Goal: Communication & Community: Participate in discussion

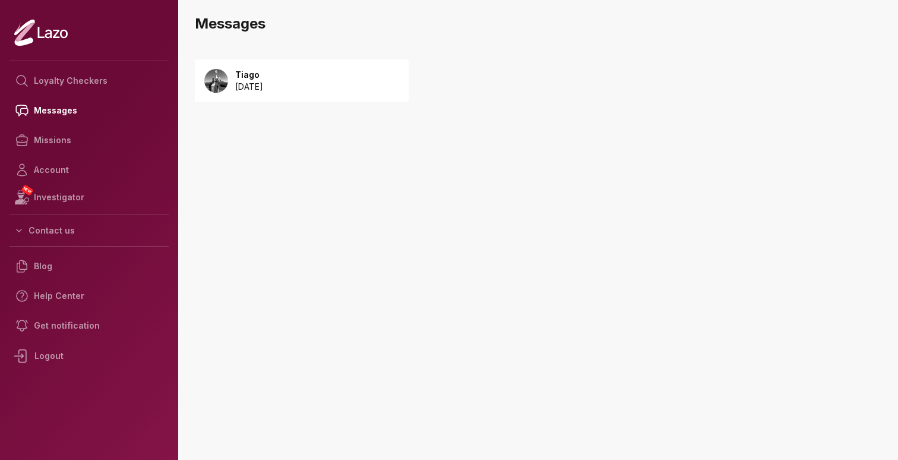
scroll to position [12049, 0]
click at [261, 78] on p "Tiago" at bounding box center [249, 75] width 28 height 12
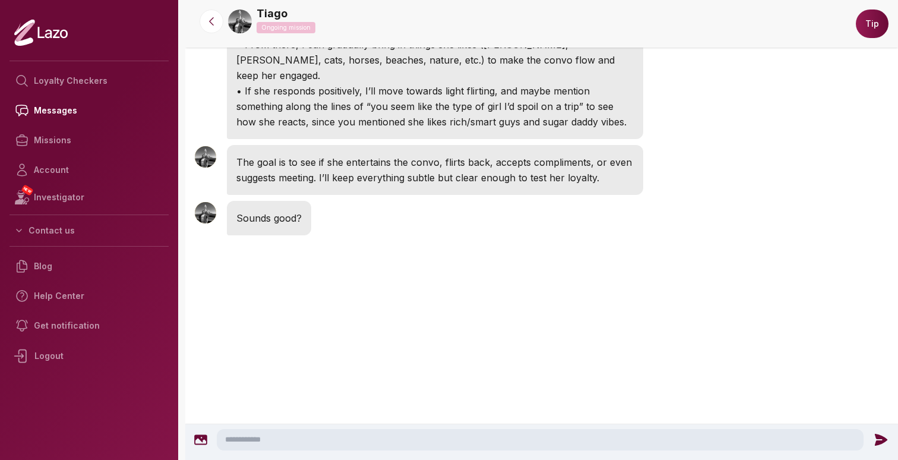
scroll to position [914, 0]
click at [332, 435] on textarea at bounding box center [540, 439] width 647 height 21
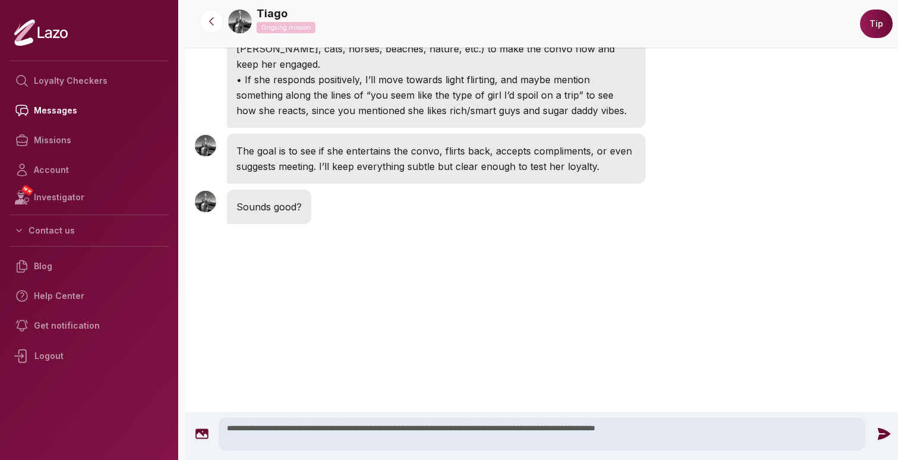
type textarea "**********"
click at [881, 432] on icon at bounding box center [884, 434] width 12 height 12
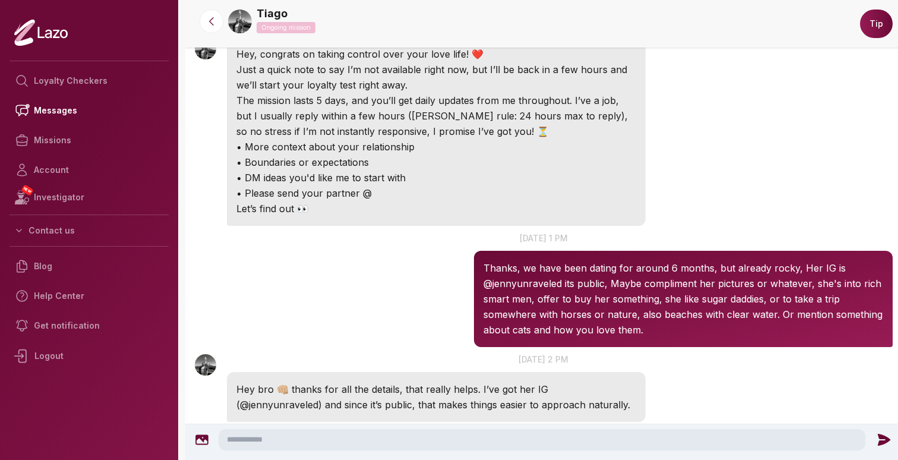
scroll to position [0, 0]
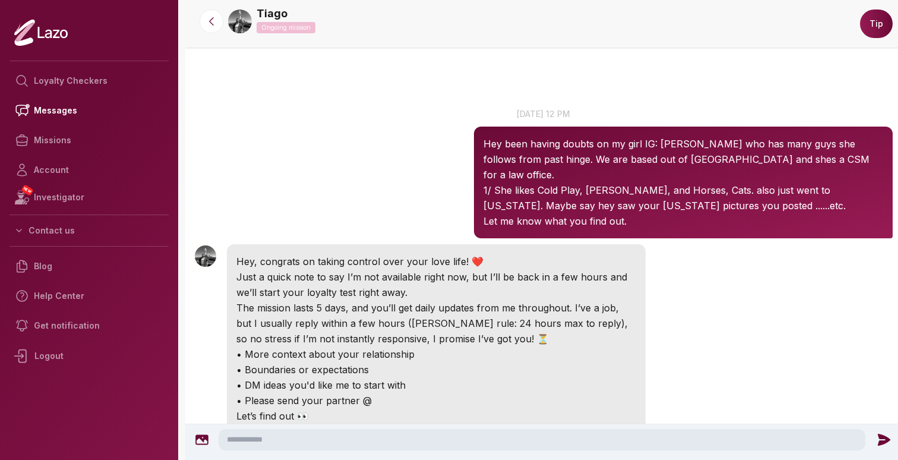
click at [243, 19] on img at bounding box center [240, 22] width 24 height 24
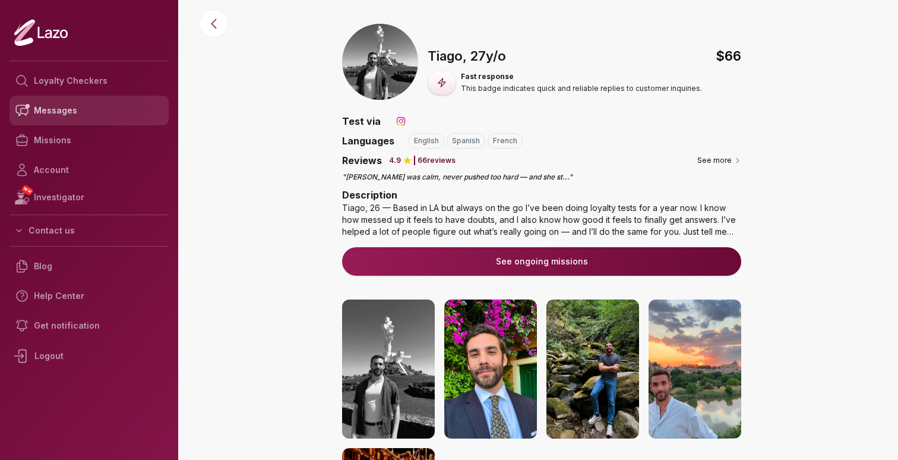
click at [67, 113] on link "Messages" at bounding box center [89, 111] width 159 height 30
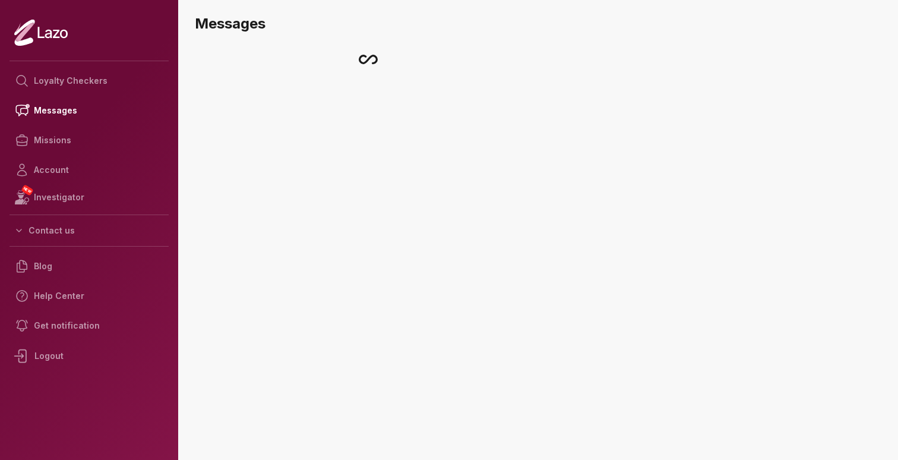
scroll to position [12049, 0]
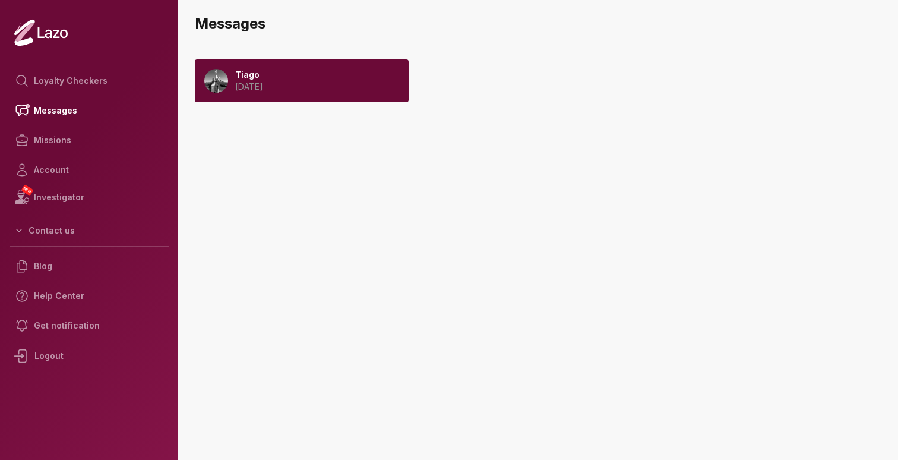
click at [263, 81] on p "[DATE]" at bounding box center [249, 87] width 28 height 12
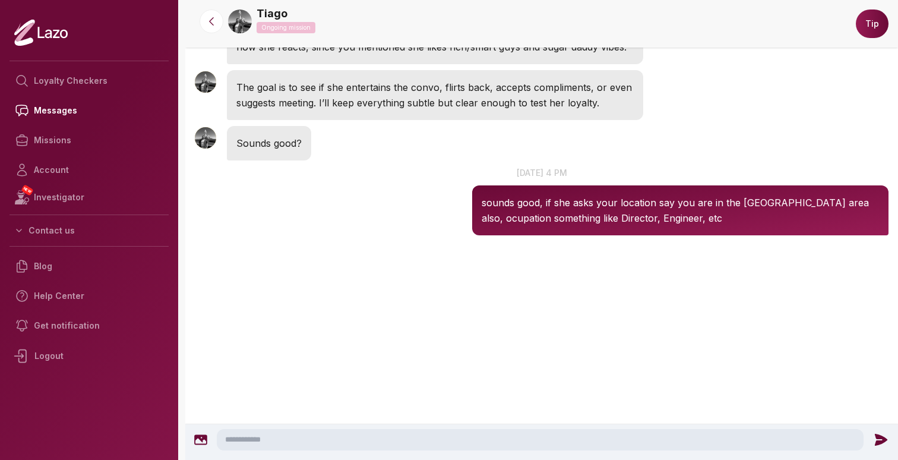
scroll to position [1077, 0]
